Goal: Check status: Check status

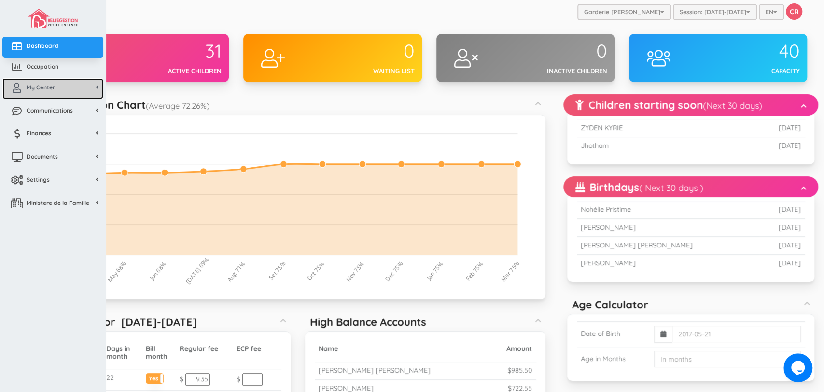
click at [28, 87] on span "My Center" at bounding box center [41, 87] width 28 height 8
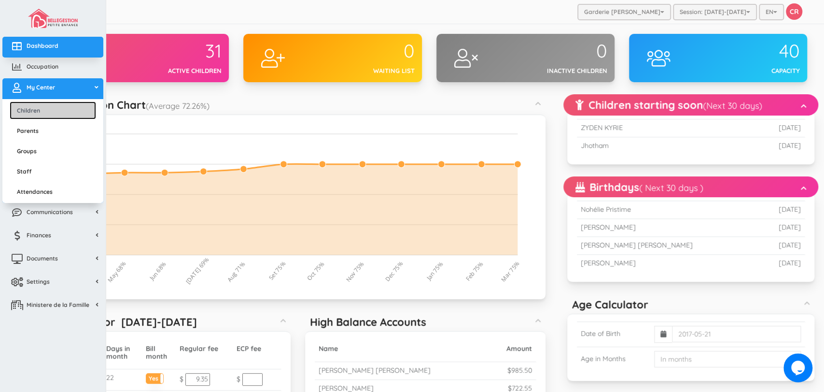
click at [32, 112] on link "Children" at bounding box center [53, 110] width 86 height 18
click at [31, 110] on link "Children" at bounding box center [53, 110] width 86 height 18
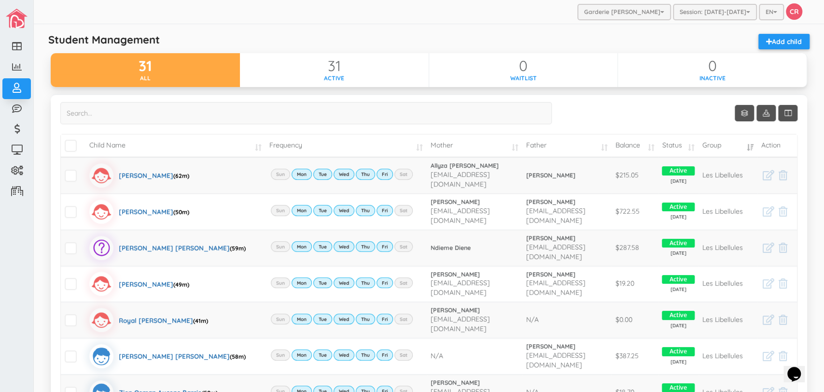
click at [644, 144] on td "Balance" at bounding box center [634, 145] width 47 height 23
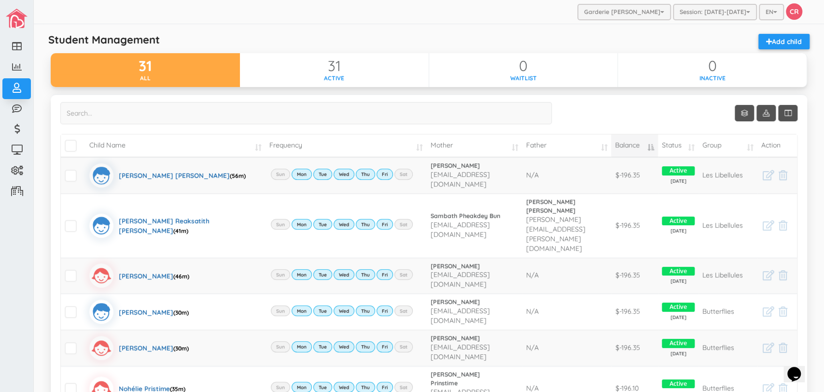
click at [644, 144] on td "Balance" at bounding box center [634, 145] width 47 height 23
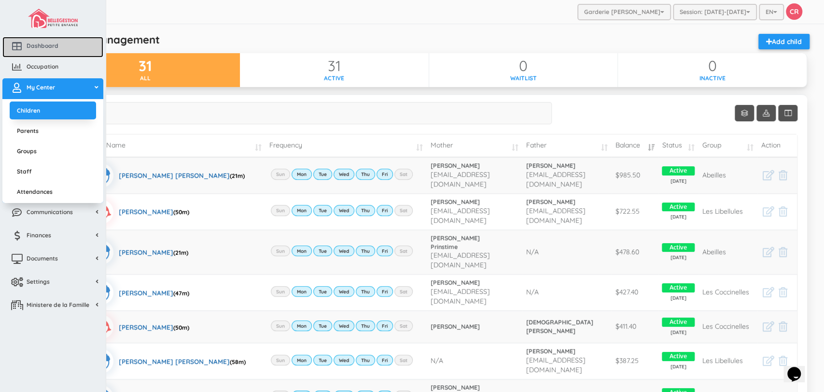
click at [51, 42] on span "Dashboard" at bounding box center [43, 46] width 32 height 8
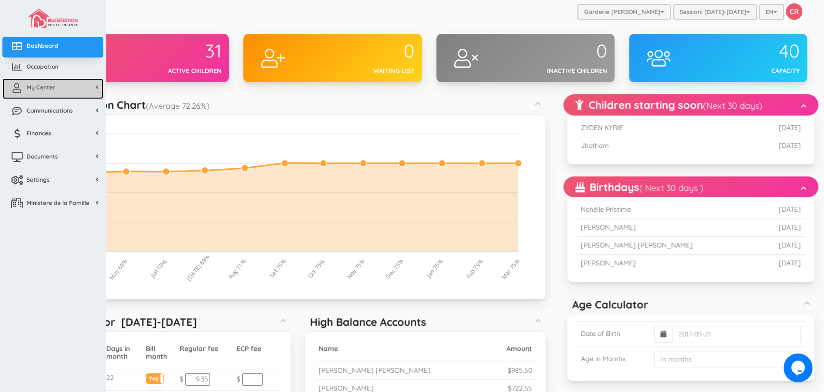
click at [56, 87] on link "My Center" at bounding box center [52, 88] width 101 height 21
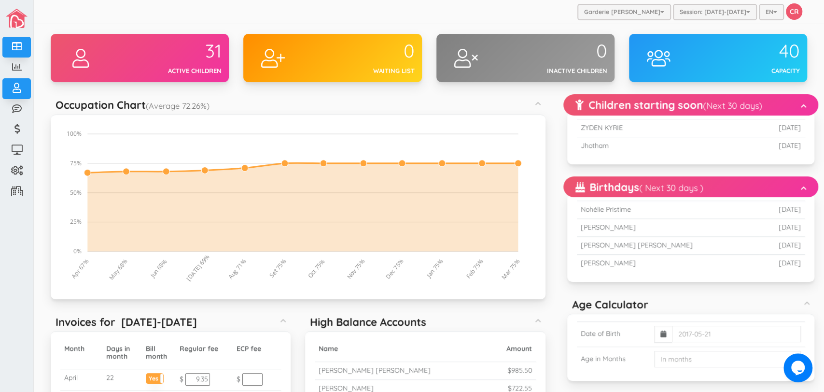
click at [210, 329] on div "Invoices for [DATE]-[DATE]" at bounding box center [171, 320] width 240 height 19
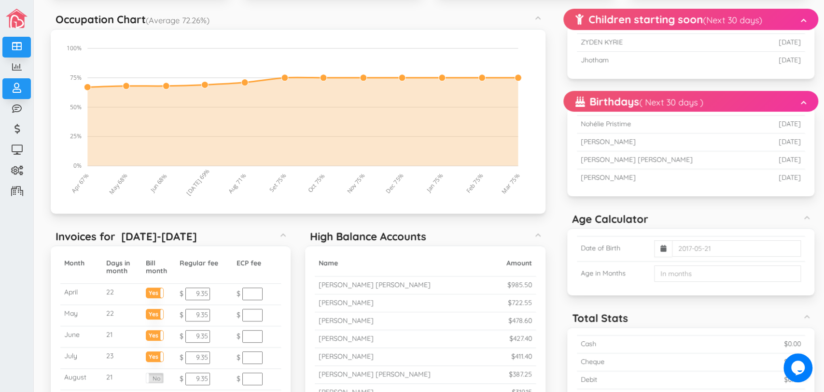
scroll to position [107, 0]
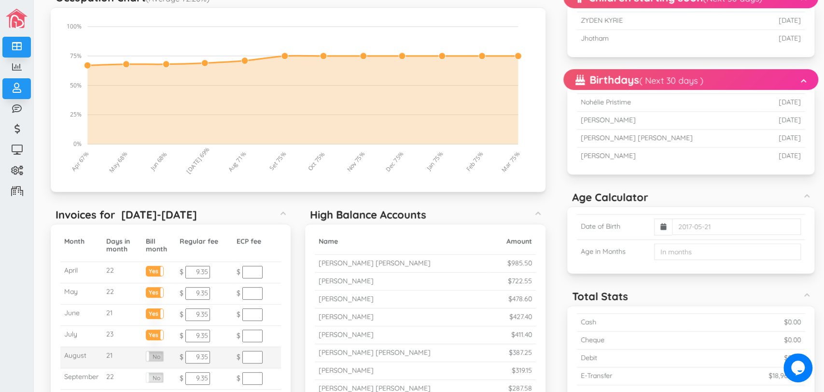
click at [154, 357] on label "No" at bounding box center [154, 356] width 17 height 10
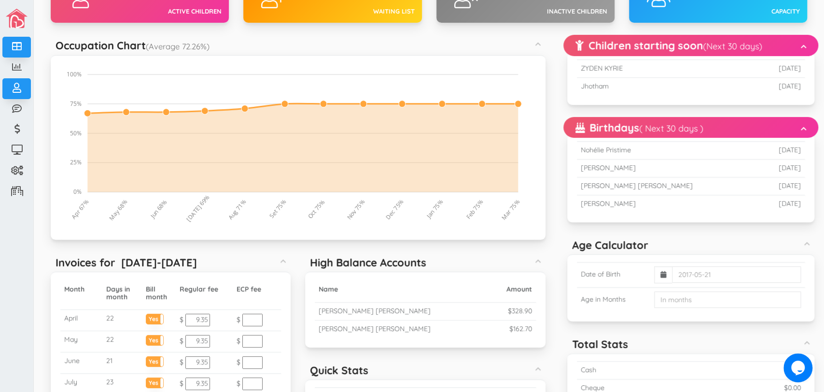
scroll to position [21, 0]
